Goal: Communication & Community: Share content

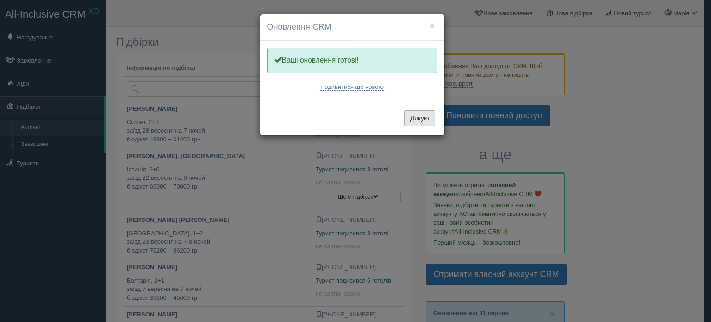
click at [432, 120] on button "Дякую" at bounding box center [419, 118] width 31 height 16
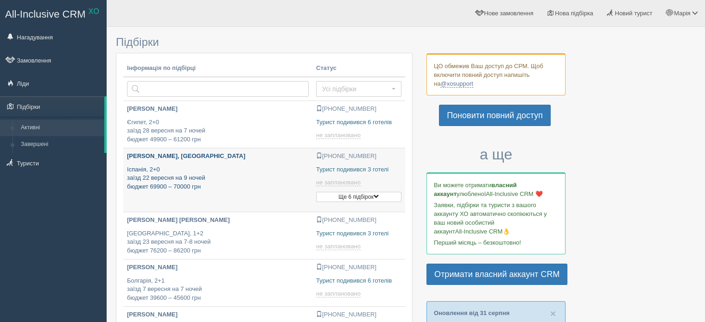
type input "2025-09-01 23:55"
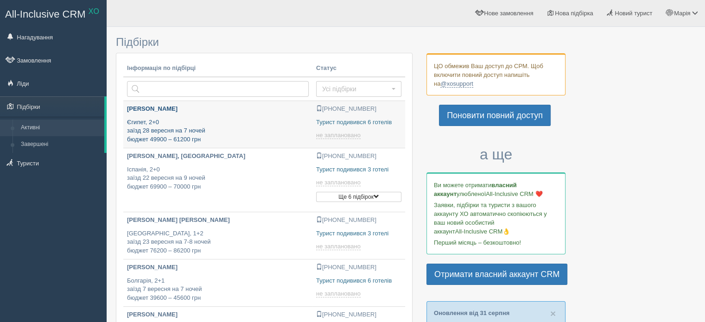
click at [178, 127] on p "Єгипет, 2+0 заїзд 28 вересня на 7 ночей бюджет 49900 – 61200 грн" at bounding box center [218, 131] width 182 height 26
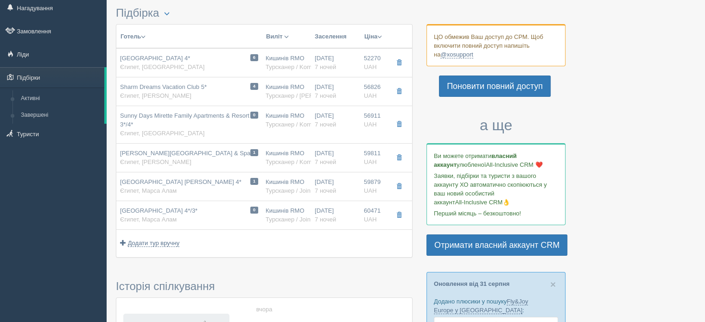
scroll to position [4, 0]
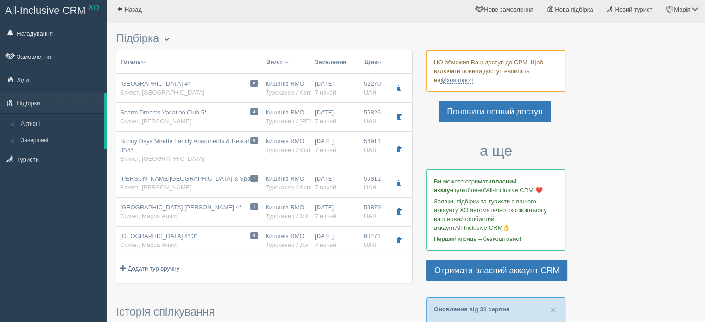
click at [169, 36] on span "button" at bounding box center [167, 39] width 6 height 6
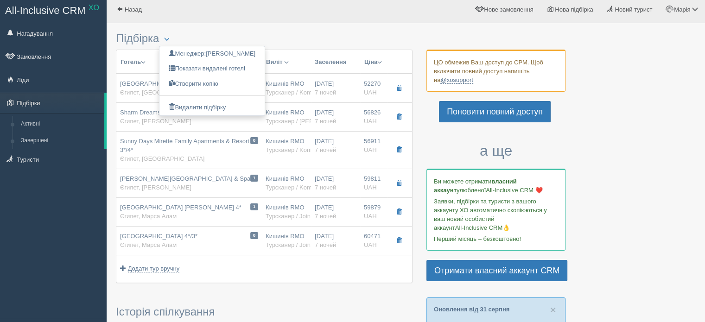
click at [312, 37] on h3 "Підбірка Менеджер: Марія Корота Показати видалені готелі Створити копію Видалит…" at bounding box center [264, 38] width 296 height 13
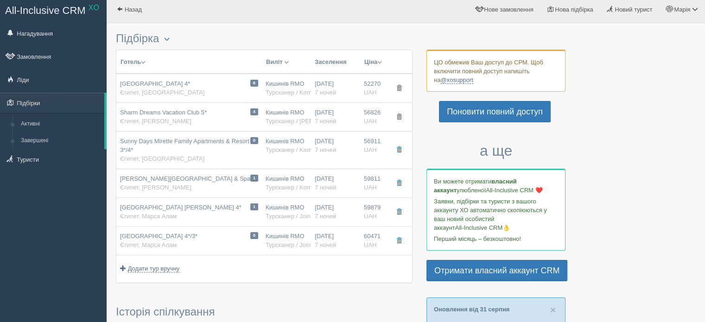
click at [168, 36] on span "button" at bounding box center [167, 39] width 6 height 6
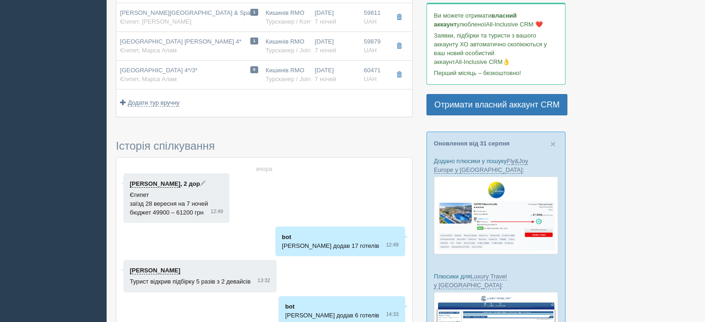
scroll to position [235, 0]
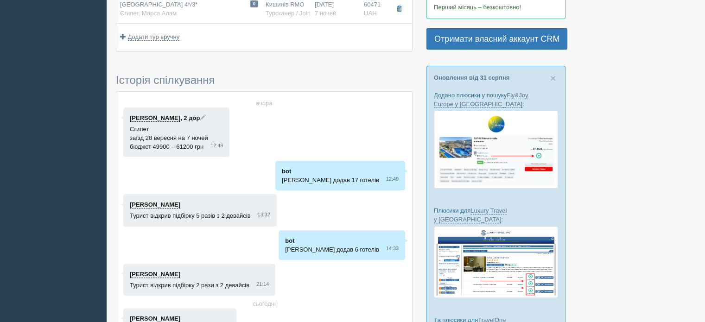
click at [160, 116] on link "[PERSON_NAME]" at bounding box center [155, 117] width 50 height 7
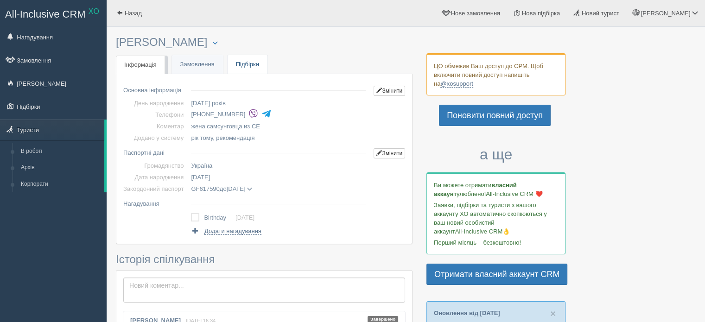
click at [245, 63] on link "Підбірки" at bounding box center [247, 64] width 40 height 19
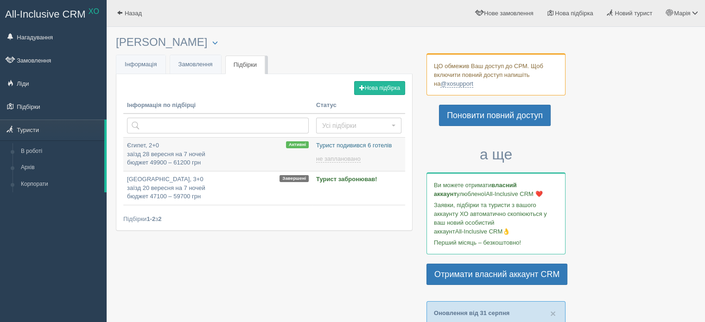
type input "2025-09-01 13:45"
type input "[DATE] 13:45"
click at [181, 151] on p "Єгипет, 2+0 заїзд 28 вересня на 7 ночей бюджет 49900 – 61200 грн" at bounding box center [218, 154] width 182 height 26
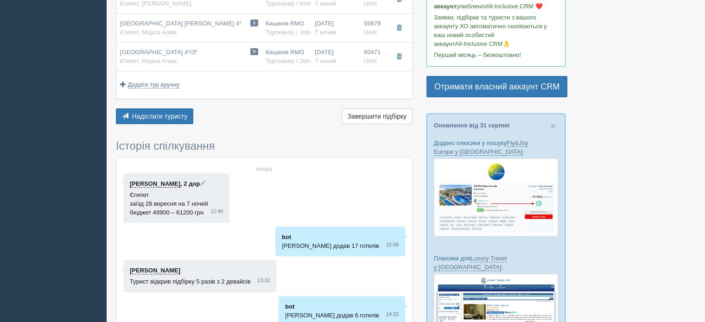
scroll to position [185, 0]
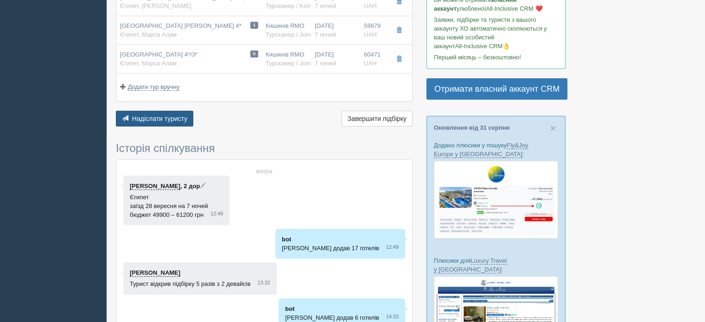
click at [173, 122] on button "Надіслати туристу Надіслати" at bounding box center [154, 119] width 77 height 16
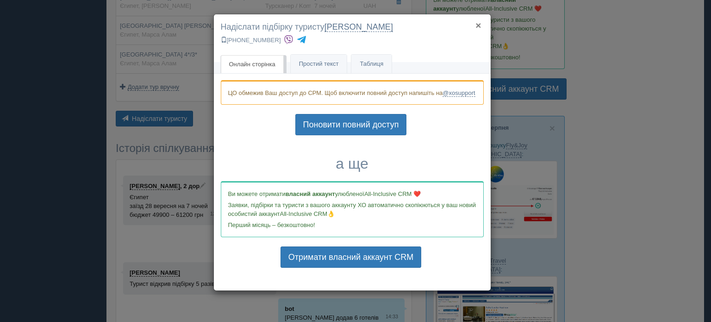
click at [476, 24] on button "×" at bounding box center [479, 25] width 6 height 10
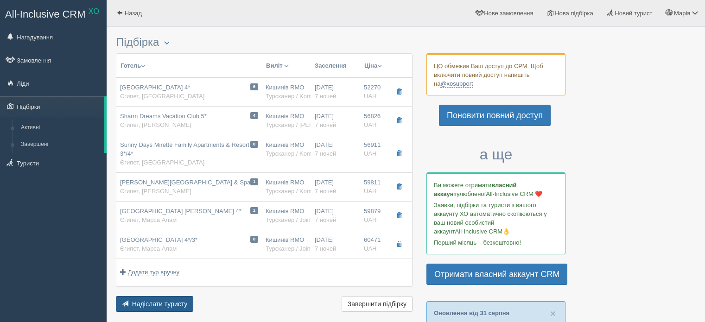
scroll to position [185, 0]
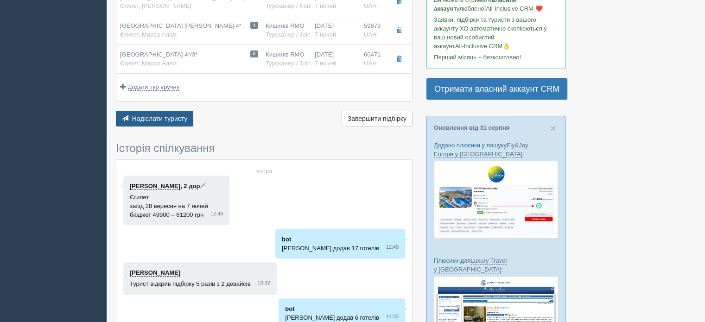
click at [174, 122] on button "Надіслати туристу Надіслати" at bounding box center [154, 119] width 77 height 16
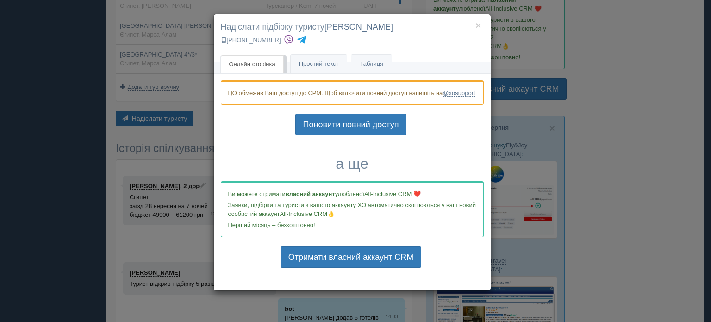
click at [594, 134] on div "× Надіслати підбірку туристу [PERSON_NAME][GEOGRAPHIC_DATA] [PHONE_NUMBER] Онла…" at bounding box center [355, 161] width 711 height 322
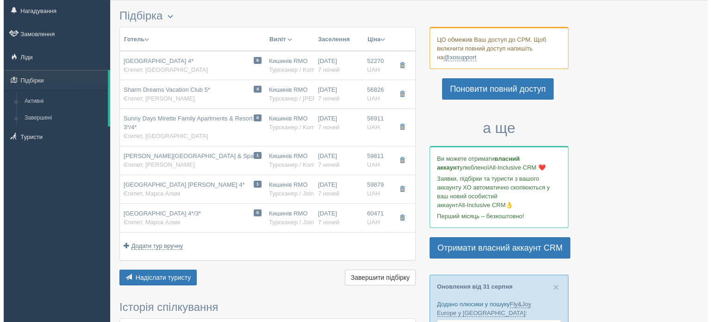
scroll to position [0, 0]
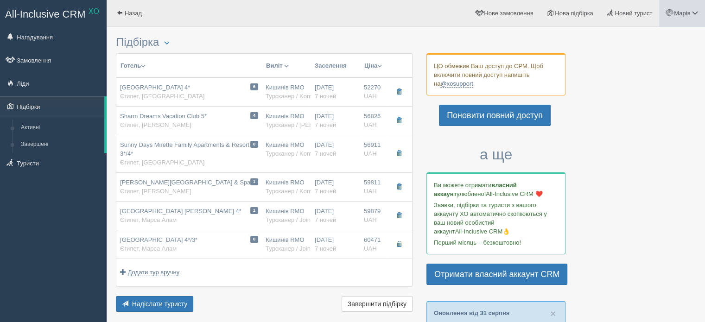
click at [672, 16] on link "Марія" at bounding box center [682, 13] width 46 height 26
click at [642, 125] on link "Вихід" at bounding box center [653, 120] width 101 height 20
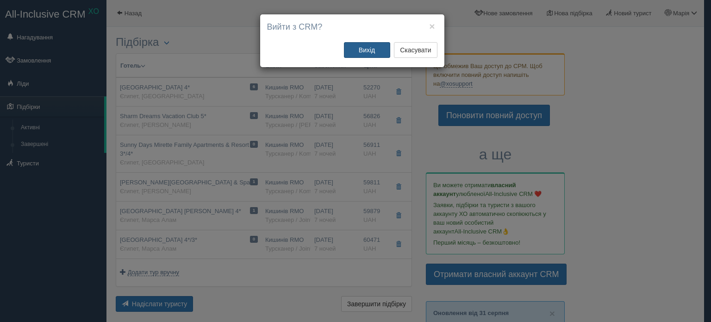
click at [367, 48] on button "Вихід" at bounding box center [367, 50] width 46 height 16
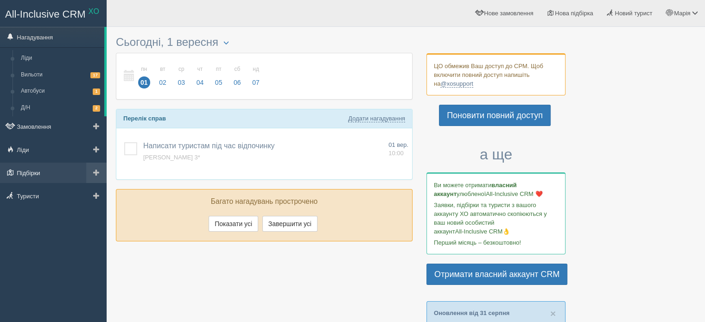
click at [44, 174] on link "Підбірки" at bounding box center [53, 173] width 107 height 20
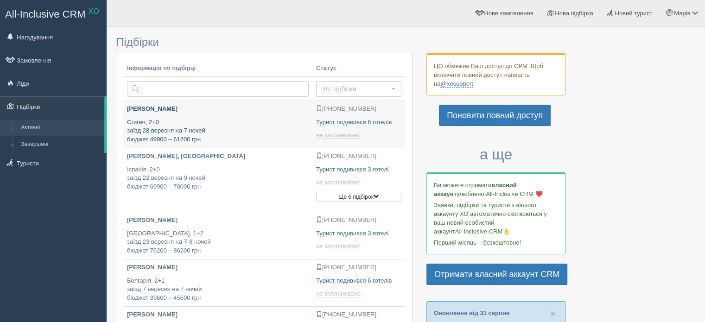
type input "[DATE] 23:55"
type input "[DATE] 13:45"
click at [174, 124] on p "Єгипет, 2+0 заїзд 28 вересня на 7 ночей бюджет 49900 – 61200 грн" at bounding box center [218, 131] width 182 height 26
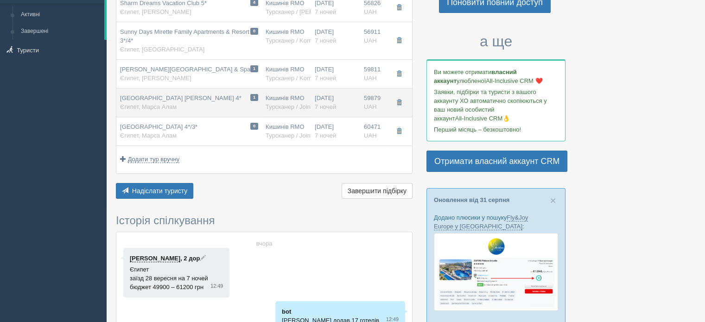
scroll to position [139, 0]
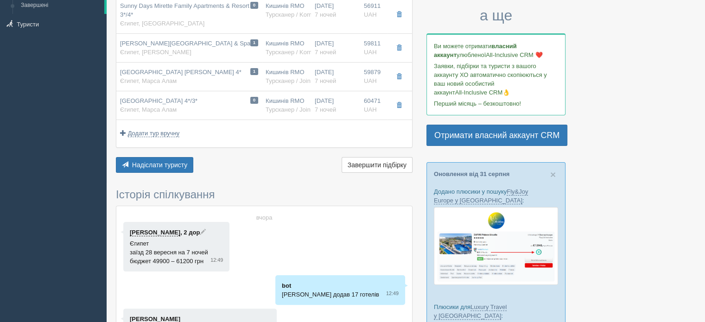
click at [159, 230] on link "[PERSON_NAME]" at bounding box center [155, 232] width 50 height 7
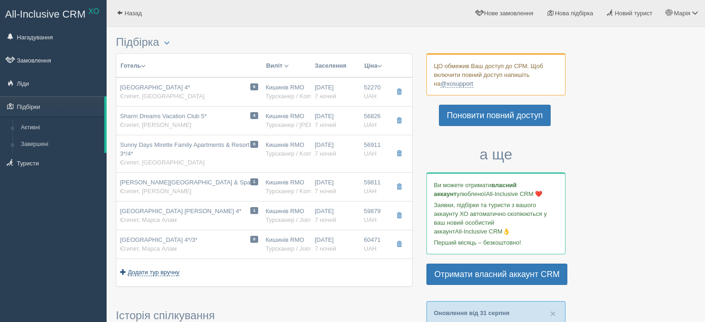
scroll to position [139, 0]
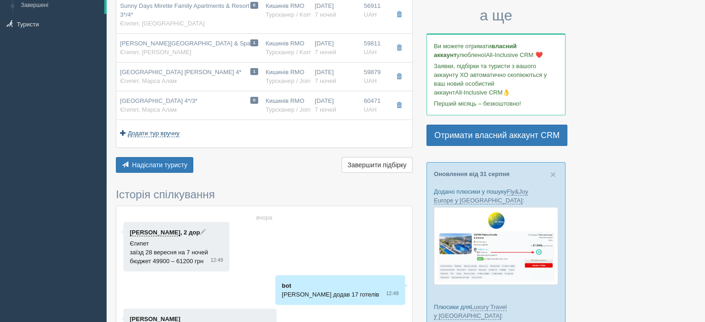
click at [139, 133] on span "Додати тур вручну" at bounding box center [154, 133] width 52 height 7
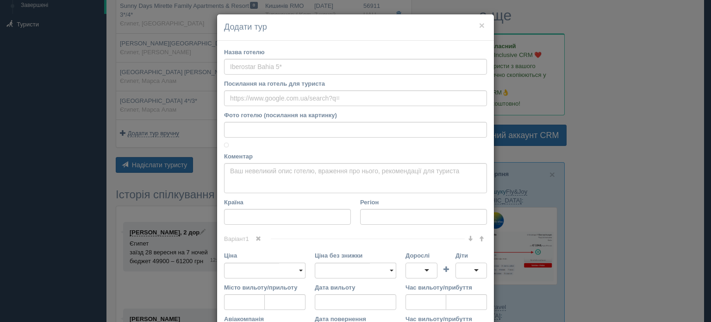
click at [152, 199] on div "× Додати тур Назва готелю Посилання на готель для туриста Фото готелю (посиланн…" at bounding box center [355, 161] width 711 height 322
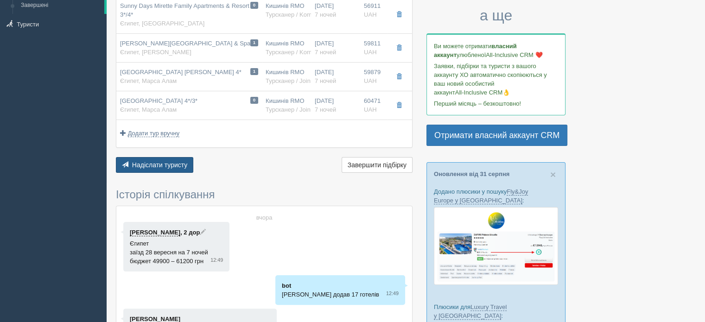
click at [156, 164] on span "Надіслати туристу" at bounding box center [160, 164] width 56 height 7
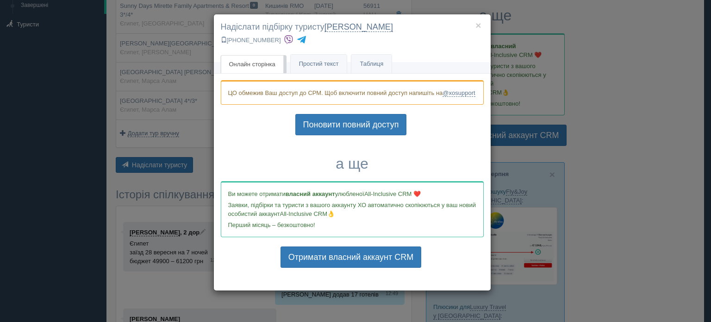
click at [573, 114] on div "× Надіслати підбірку туристу [PERSON_NAME][GEOGRAPHIC_DATA] [PHONE_NUMBER] Онла…" at bounding box center [355, 161] width 711 height 322
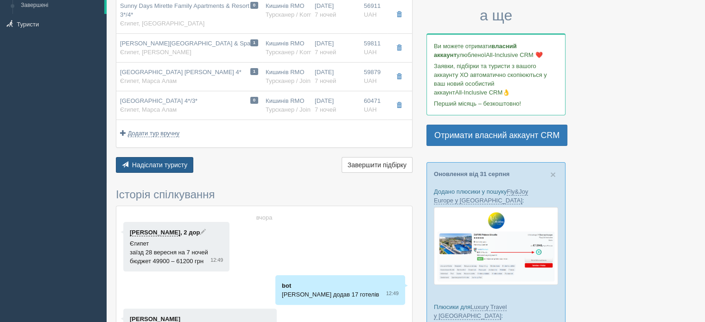
click at [179, 161] on span "Надіслати туристу" at bounding box center [160, 164] width 56 height 7
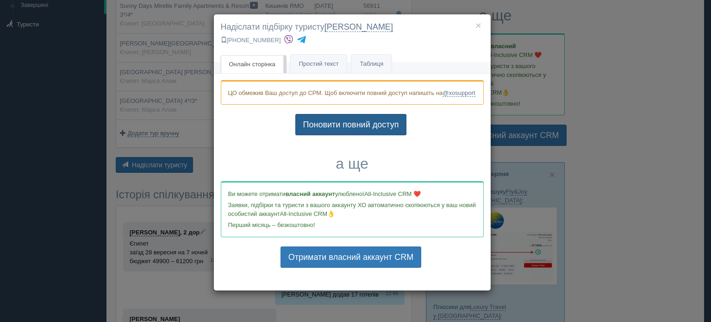
click at [365, 130] on link "Поновити повний доступ" at bounding box center [352, 124] width 112 height 21
click at [93, 177] on div "× Надіслати підбірку туристу [PERSON_NAME][GEOGRAPHIC_DATA] [PHONE_NUMBER] Онла…" at bounding box center [355, 161] width 711 height 322
